Goal: Task Accomplishment & Management: Manage account settings

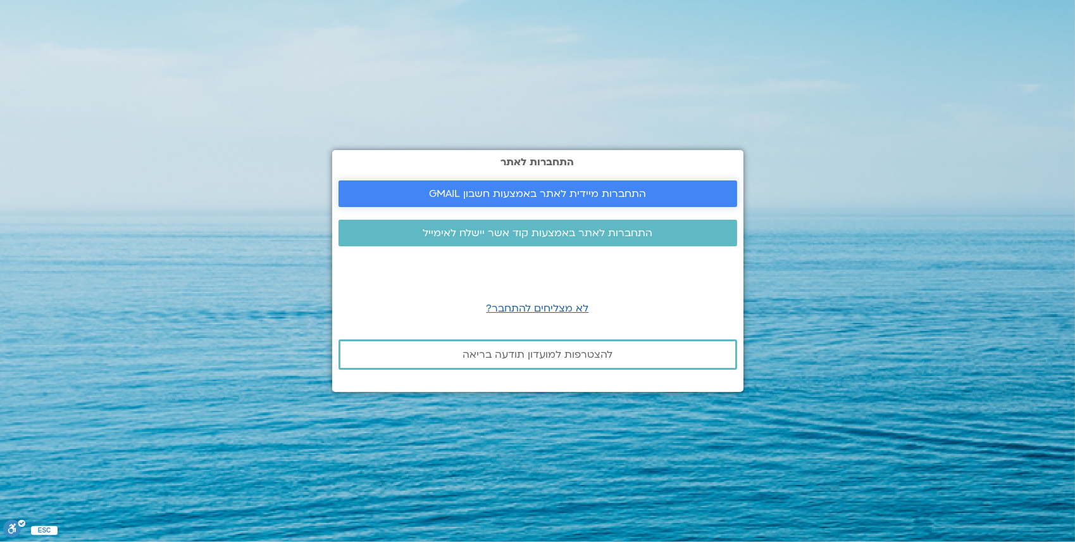
click at [590, 204] on link "התחברות מיידית לאתר באמצעות חשבון GMAIL" at bounding box center [538, 193] width 399 height 27
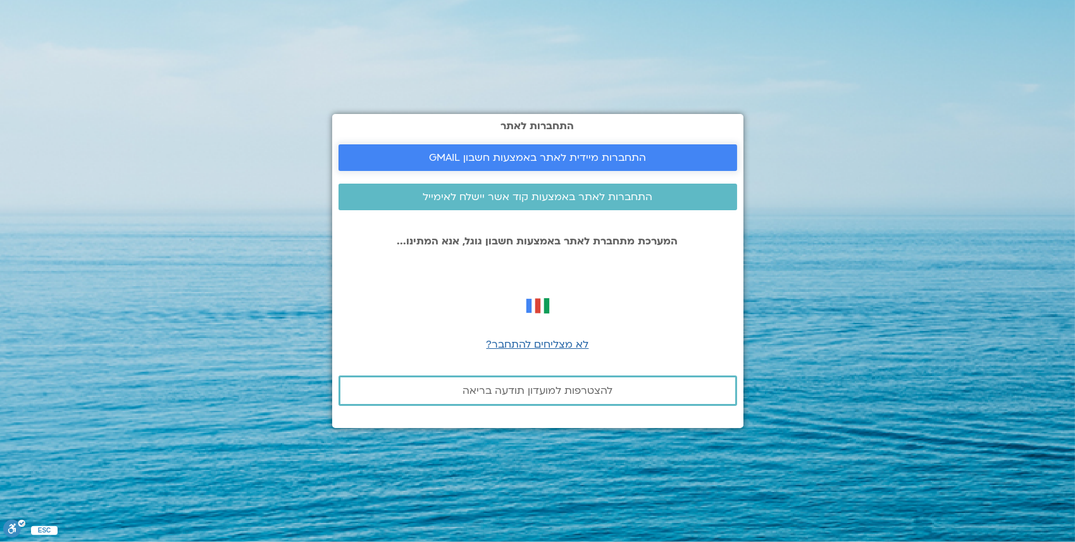
click at [588, 152] on span "התחברות מיידית לאתר באמצעות חשבון GMAIL" at bounding box center [537, 157] width 217 height 11
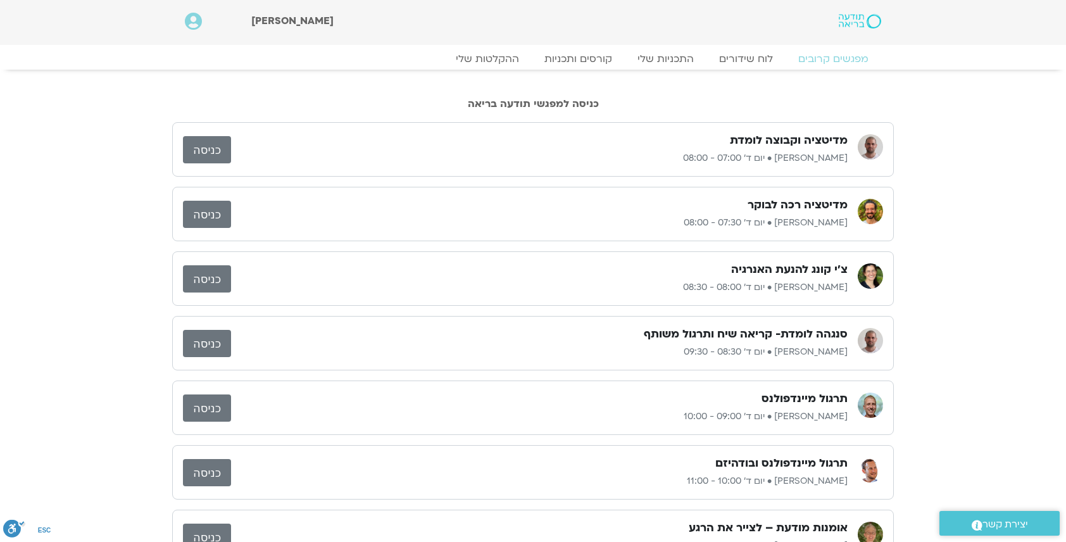
click at [212, 154] on link "כניסה" at bounding box center [207, 149] width 48 height 27
